Goal: Check status: Check status

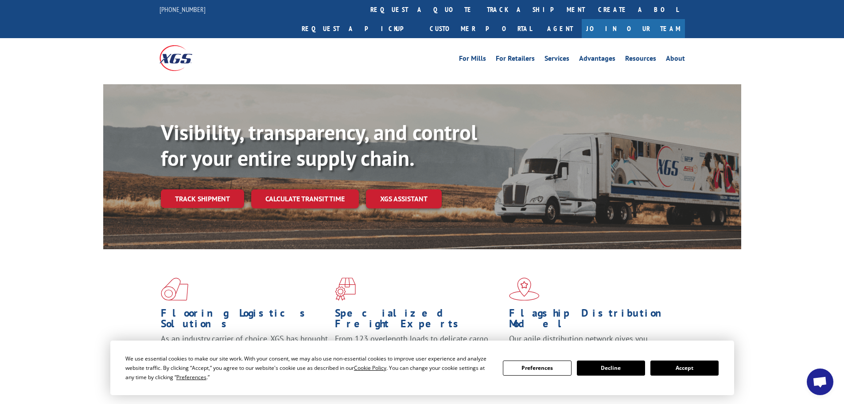
click at [247, 189] on div "Track shipment" at bounding box center [206, 198] width 90 height 19
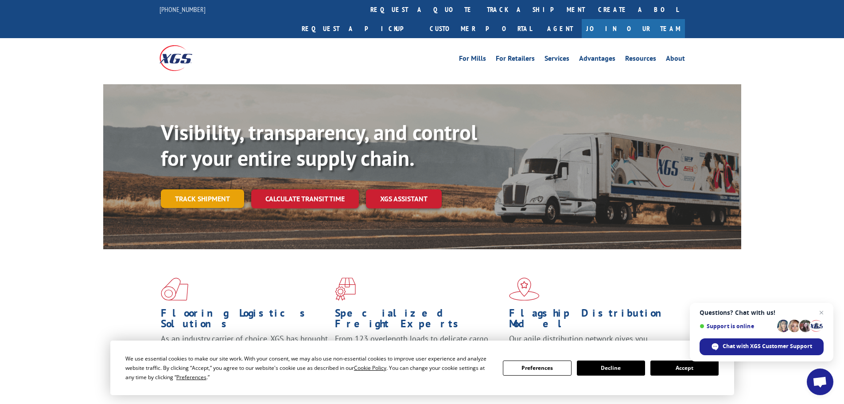
click at [219, 189] on link "Track shipment" at bounding box center [202, 198] width 83 height 19
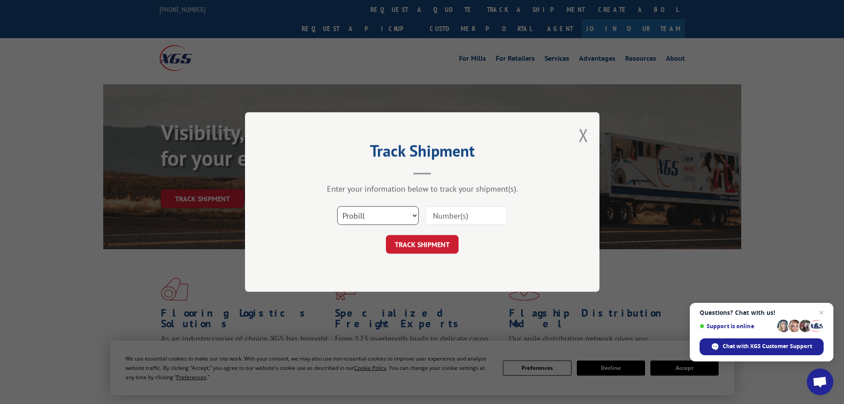
drag, startPoint x: 363, startPoint y: 216, endPoint x: 359, endPoint y: 223, distance: 7.9
click at [363, 216] on select "Select category... Probill BOL PO" at bounding box center [378, 215] width 82 height 19
select select "po"
click at [337, 206] on select "Select category... Probill BOL PO" at bounding box center [378, 215] width 82 height 19
click at [470, 204] on div "Select category... Probill BOL PO" at bounding box center [422, 215] width 266 height 29
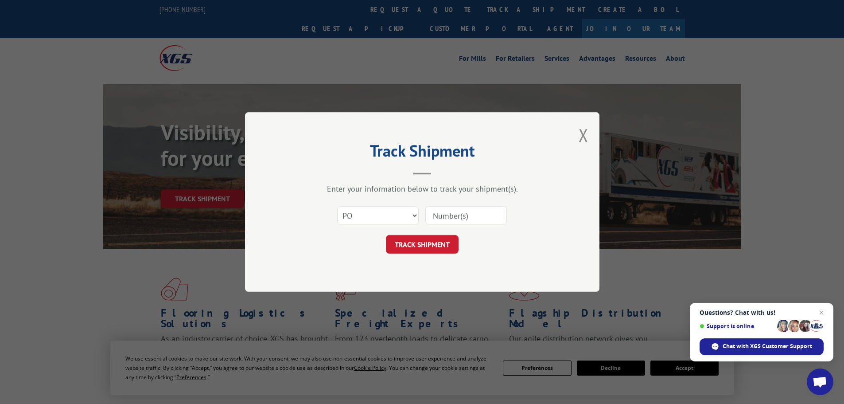
click at [469, 213] on input at bounding box center [466, 215] width 82 height 19
paste input "02505261"
type input "02505261"
click at [446, 237] on button "TRACK SHIPMENT" at bounding box center [422, 244] width 73 height 19
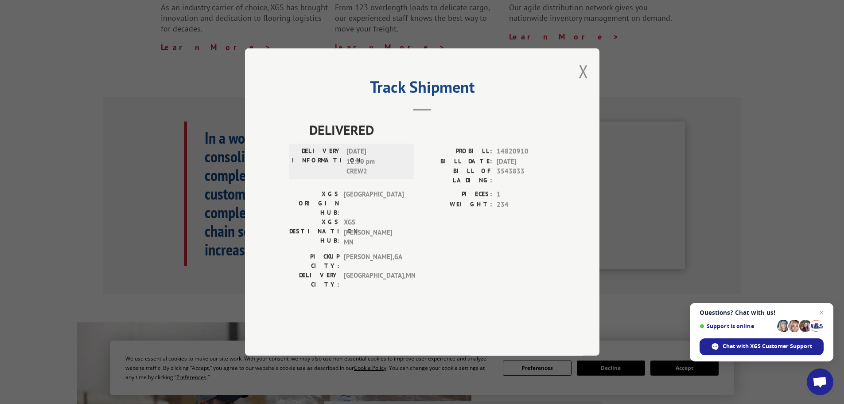
scroll to position [309, 0]
